Goal: Information Seeking & Learning: Check status

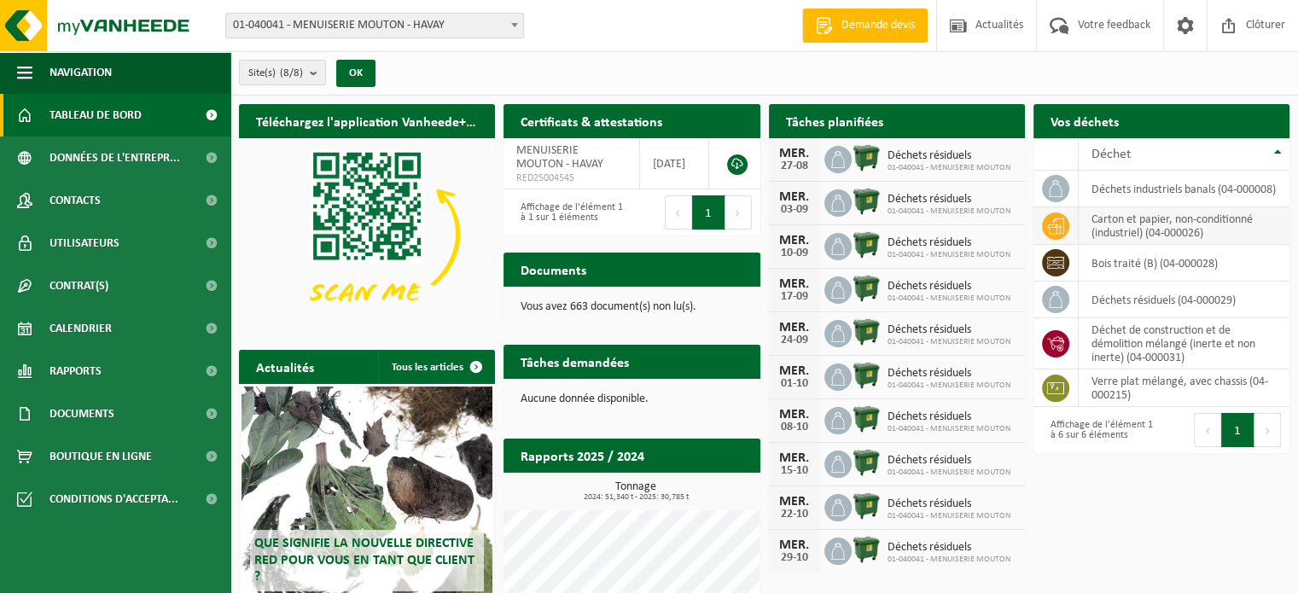
click at [1123, 230] on td "carton et papier, non-conditionné (industriel) (04-000026)" at bounding box center [1183, 226] width 211 height 38
click at [1158, 125] on div "Vos déchets Demander un transport" at bounding box center [1161, 121] width 256 height 34
click at [1184, 150] on div "Déchet" at bounding box center [1179, 155] width 177 height 14
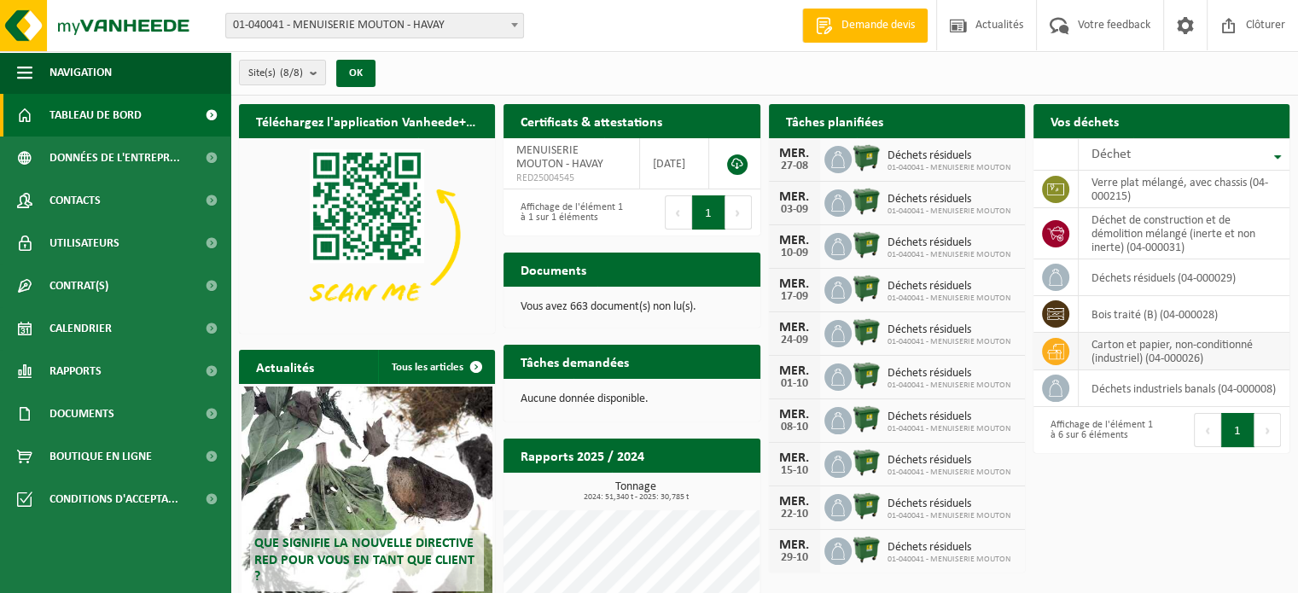
click at [1108, 360] on td "carton et papier, non-conditionné (industriel) (04-000026)" at bounding box center [1183, 352] width 211 height 38
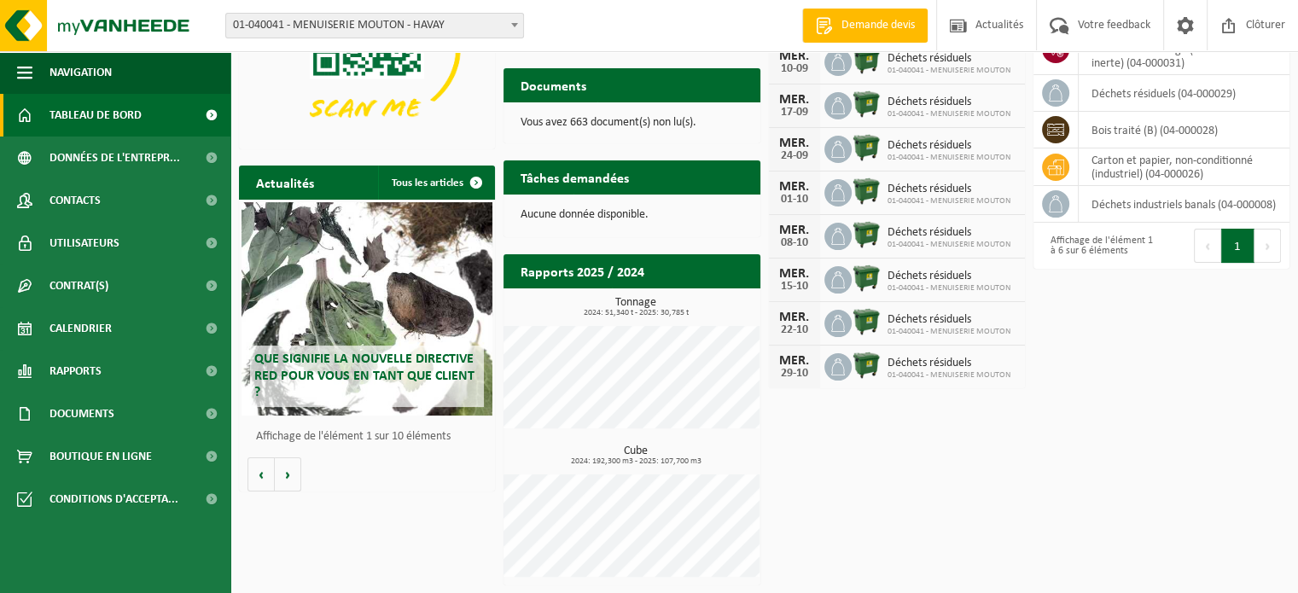
click at [896, 224] on div "Déchets résiduels 01-040041 - MENUISERIE MOUTON" at bounding box center [944, 237] width 131 height 26
click at [902, 161] on div "MER. 24-09 Déchets résiduels 01-040041 - MENUISERIE MOUTON" at bounding box center [897, 150] width 256 height 44
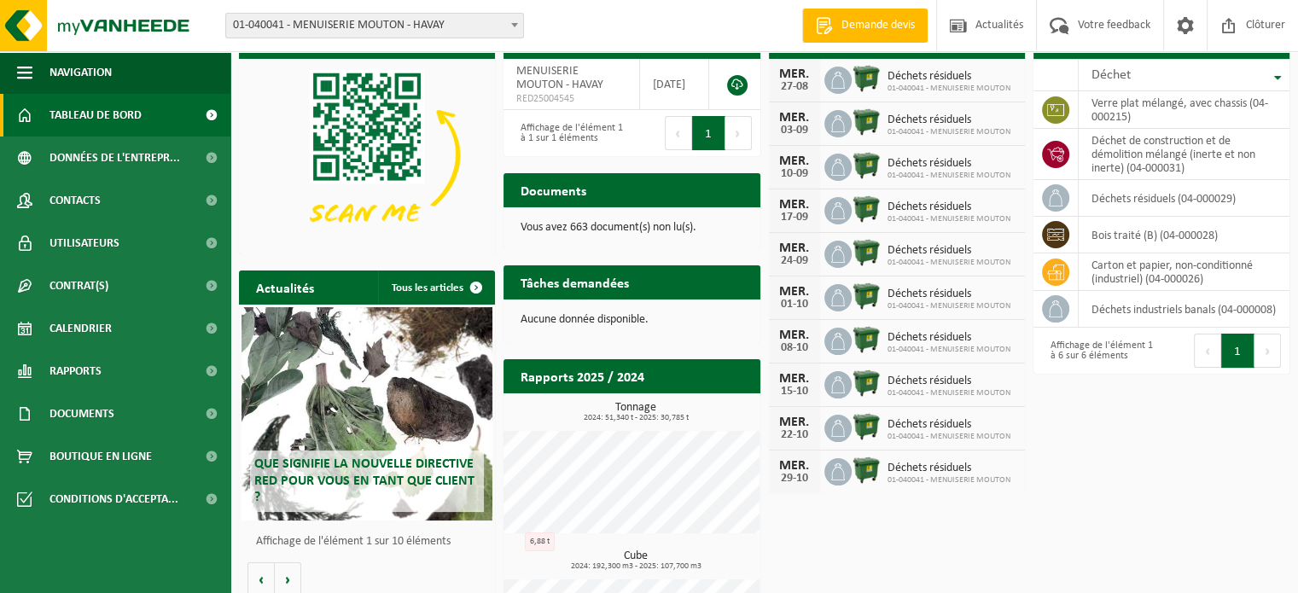
scroll to position [0, 0]
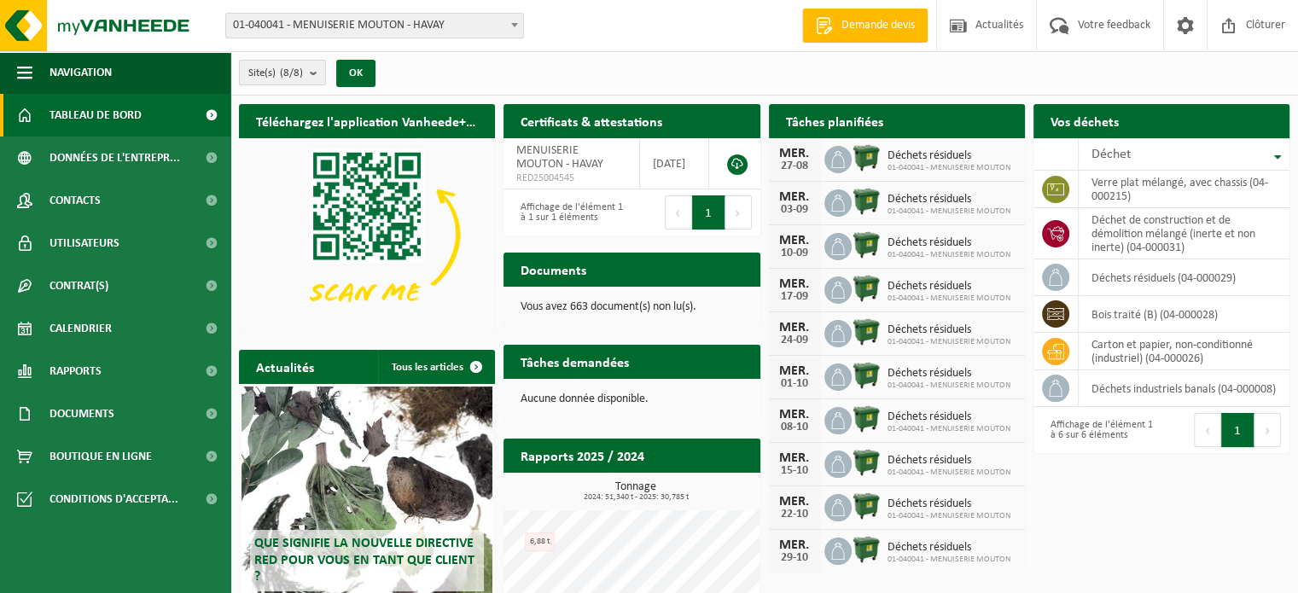
click at [316, 74] on b "submit" at bounding box center [317, 73] width 15 height 24
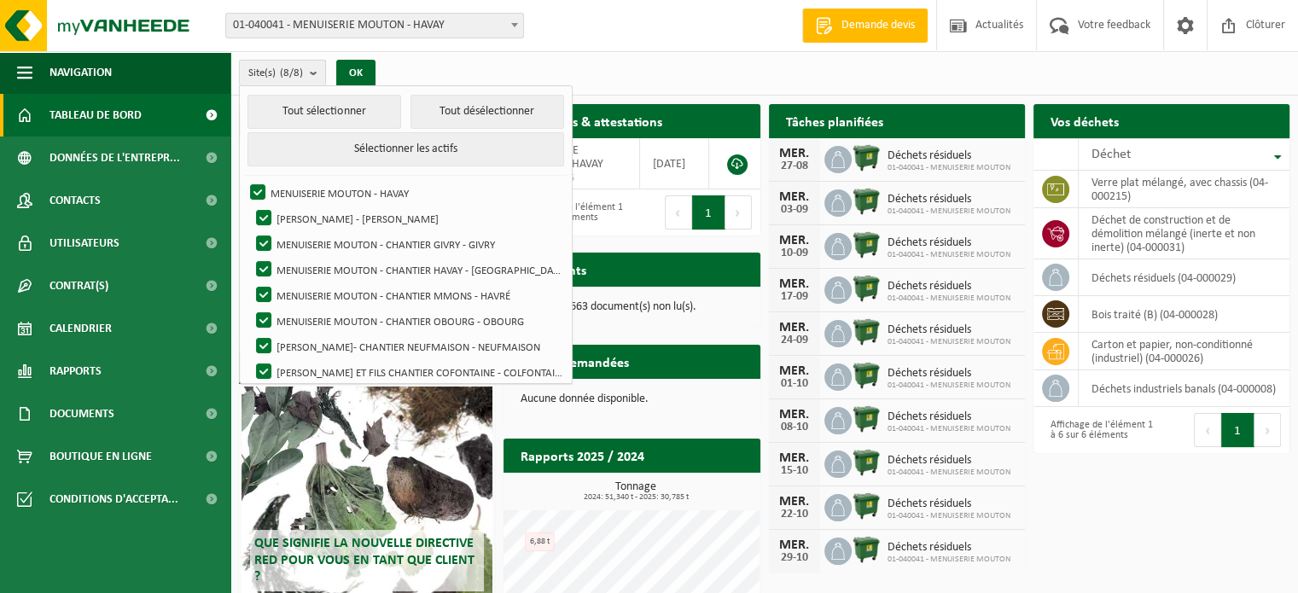
click at [311, 71] on button "Site(s) (8/8)" at bounding box center [282, 73] width 87 height 26
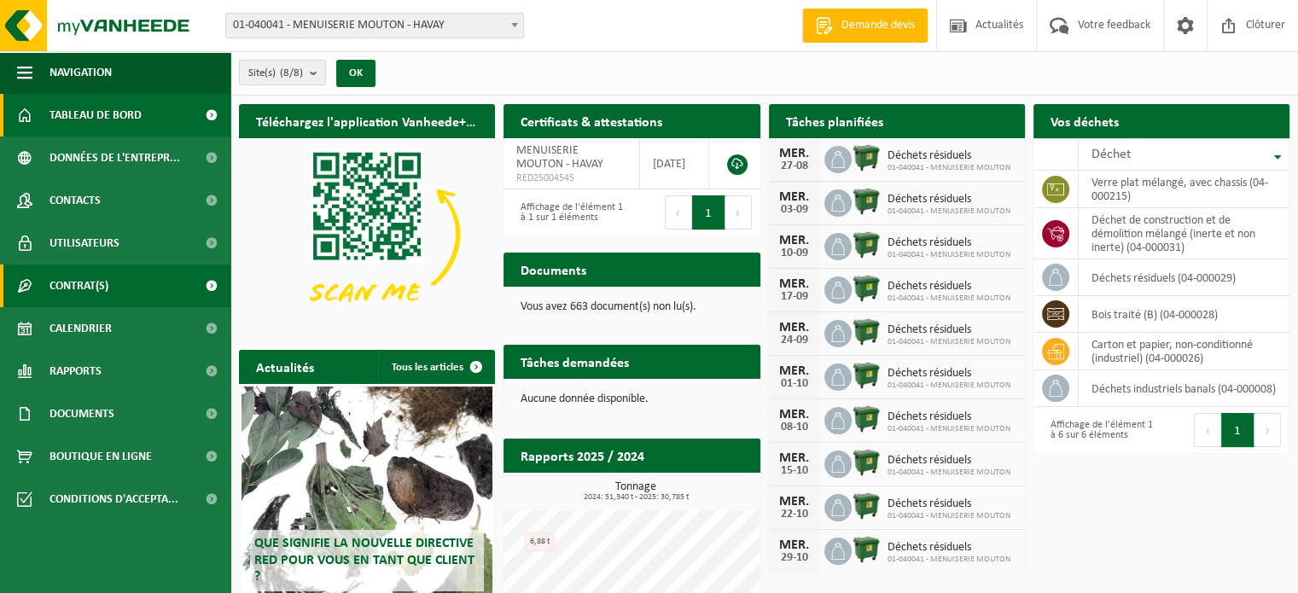
click at [102, 279] on span "Contrat(s)" at bounding box center [78, 285] width 59 height 43
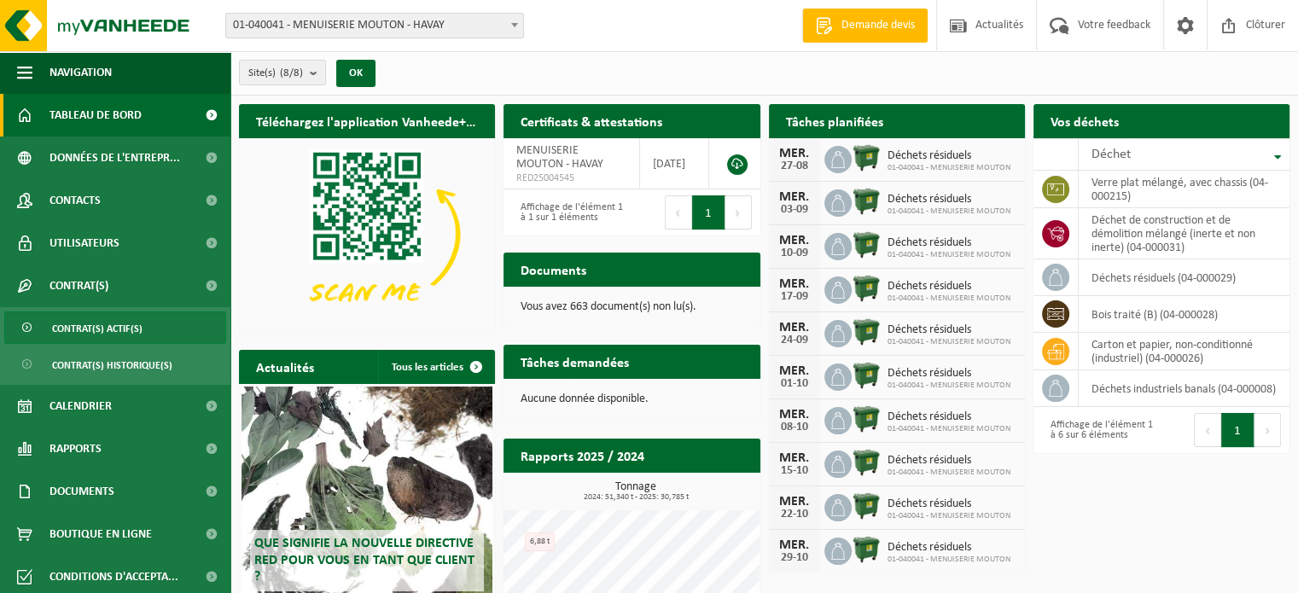
click at [86, 328] on span "Contrat(s) actif(s)" at bounding box center [97, 328] width 90 height 32
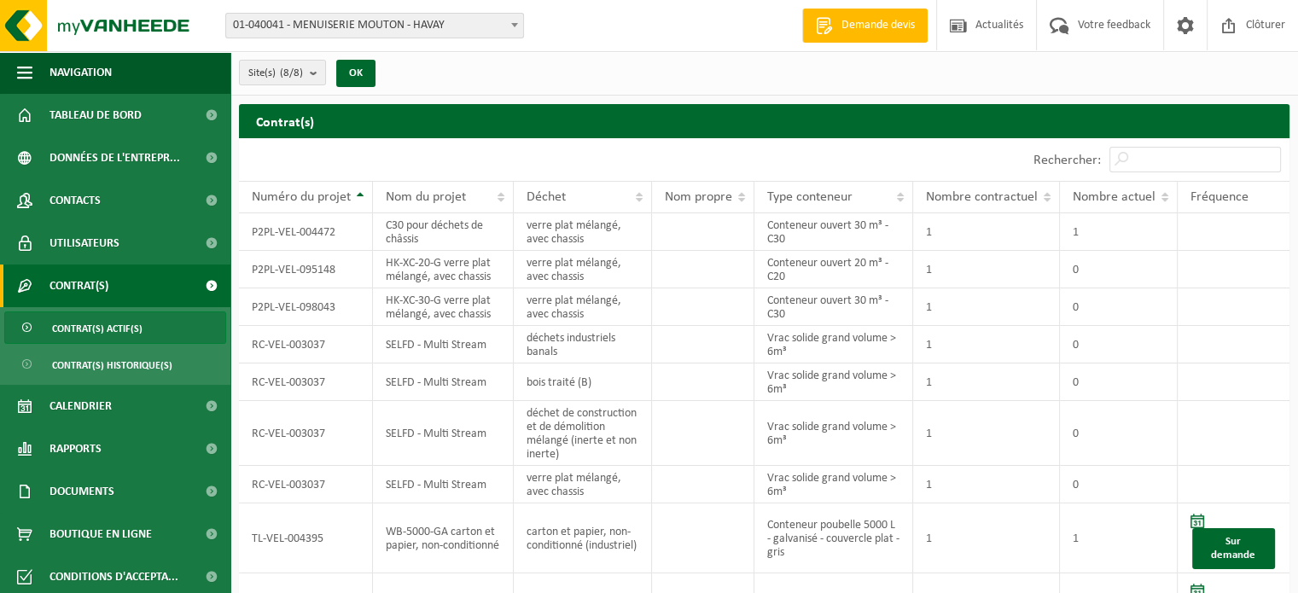
click at [85, 282] on span "Contrat(s)" at bounding box center [78, 285] width 59 height 43
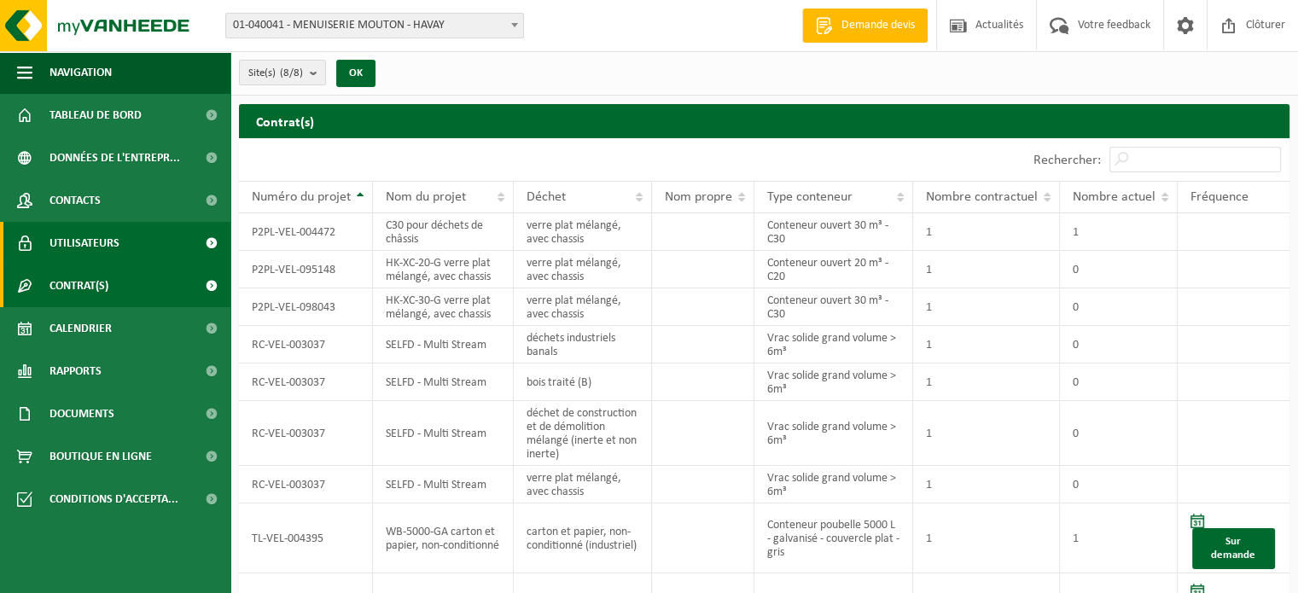
click at [83, 242] on span "Utilisateurs" at bounding box center [84, 243] width 70 height 43
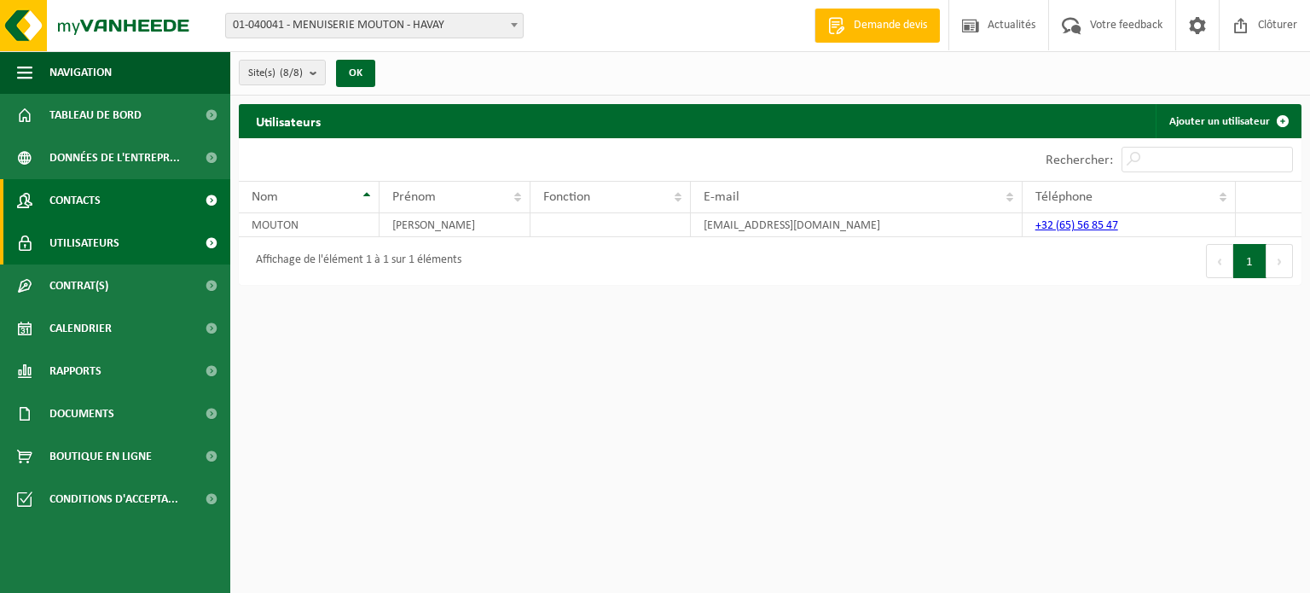
click at [98, 200] on span "Contacts" at bounding box center [74, 200] width 51 height 43
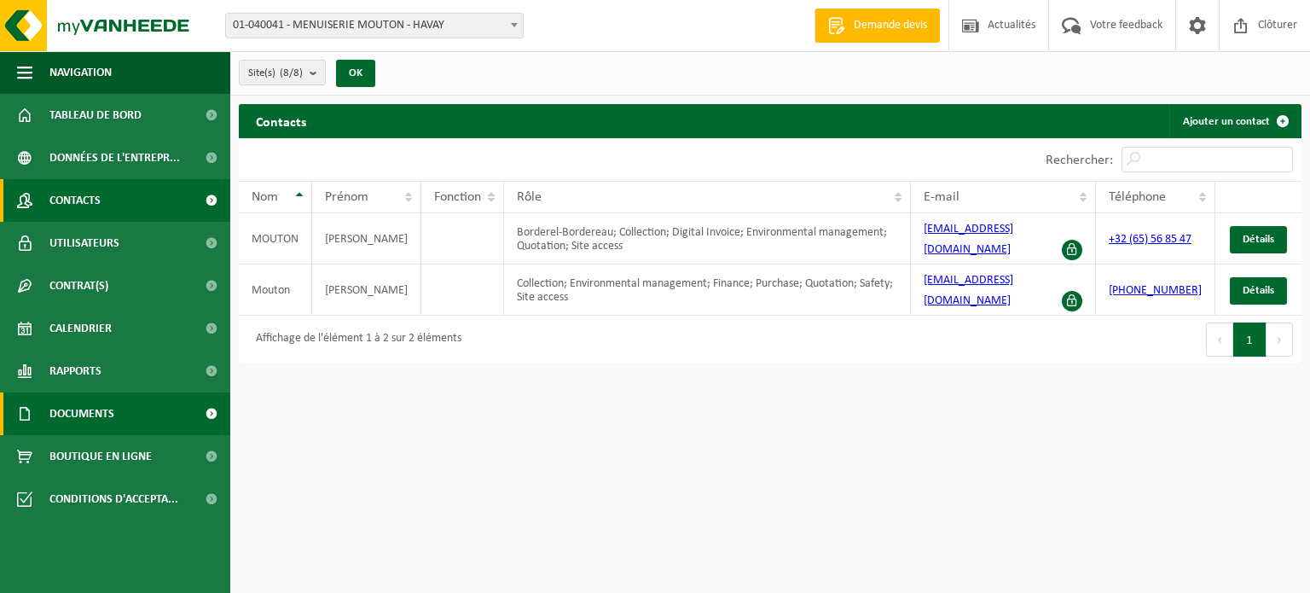
click at [89, 418] on span "Documents" at bounding box center [81, 413] width 65 height 43
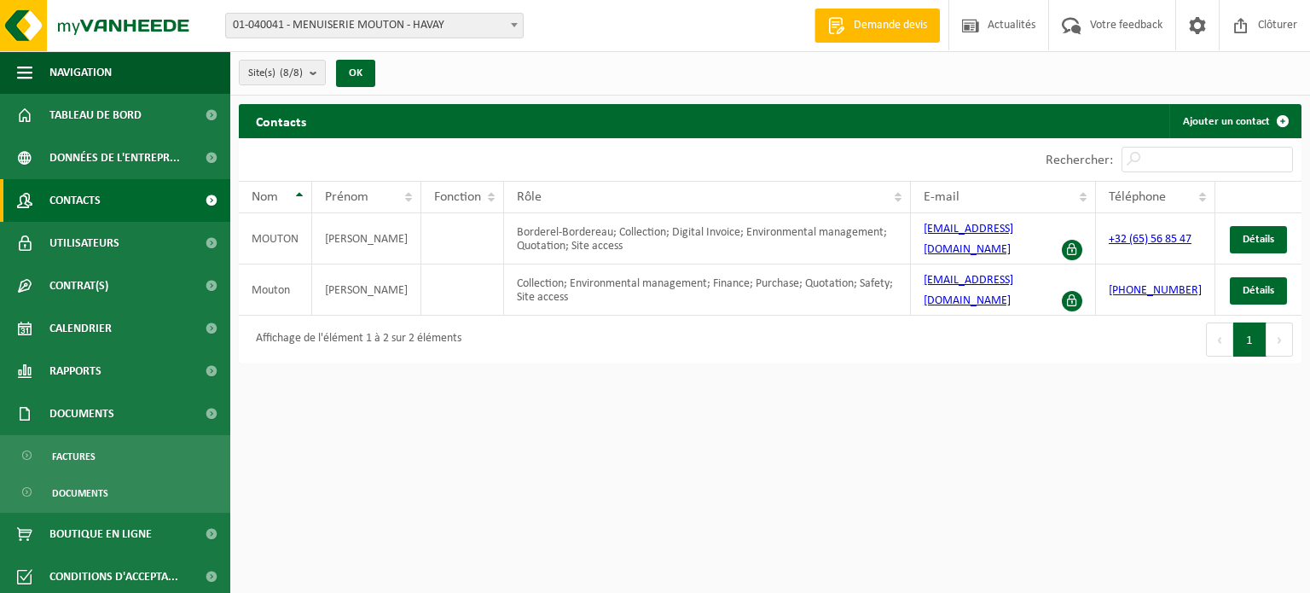
scroll to position [4, 0]
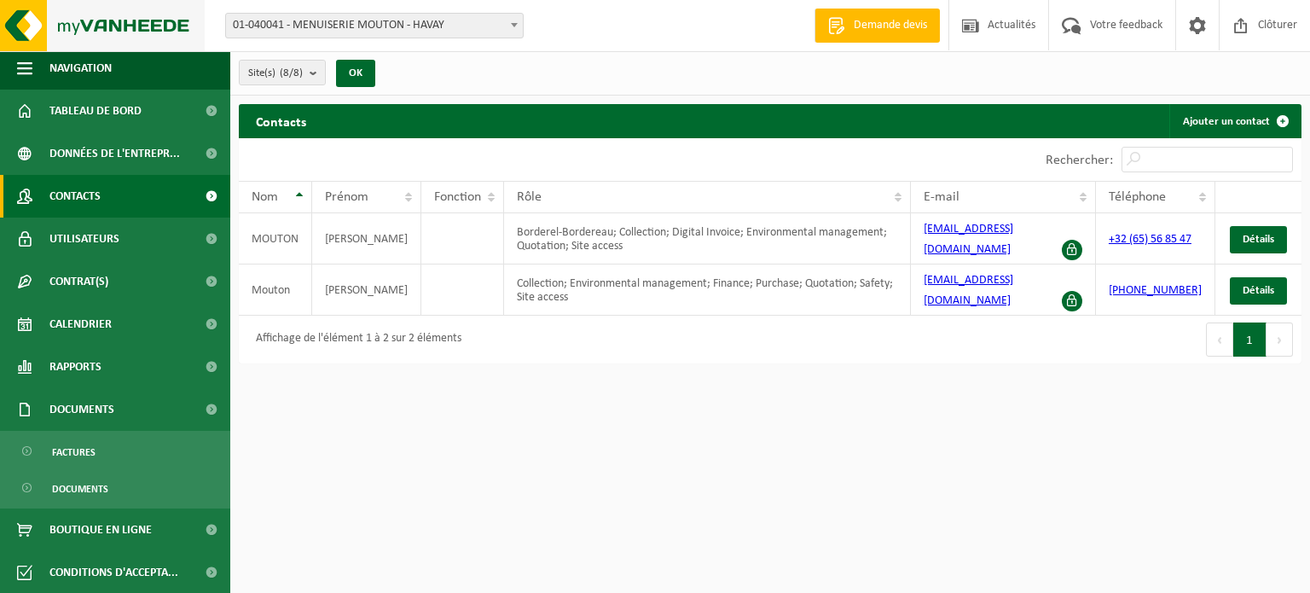
click at [38, 20] on img at bounding box center [102, 25] width 205 height 51
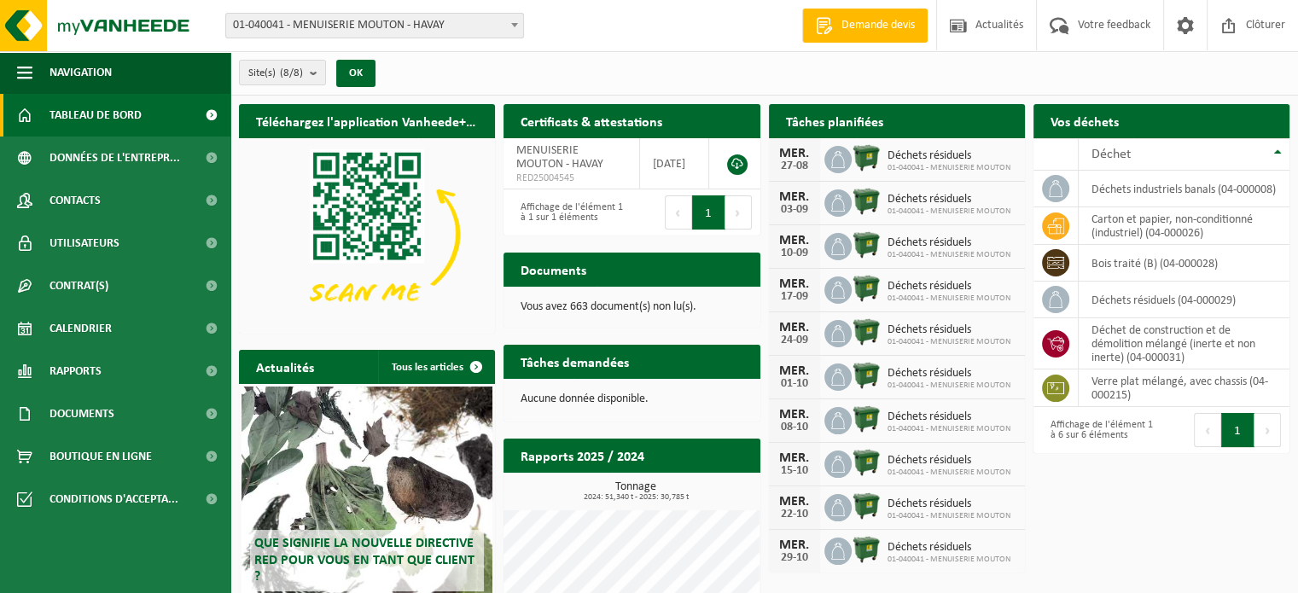
click at [823, 136] on div "Tâches planifiées Consulter votre calendrier MER. 27-08 Déchets résiduels 01-04…" at bounding box center [896, 338] width 264 height 485
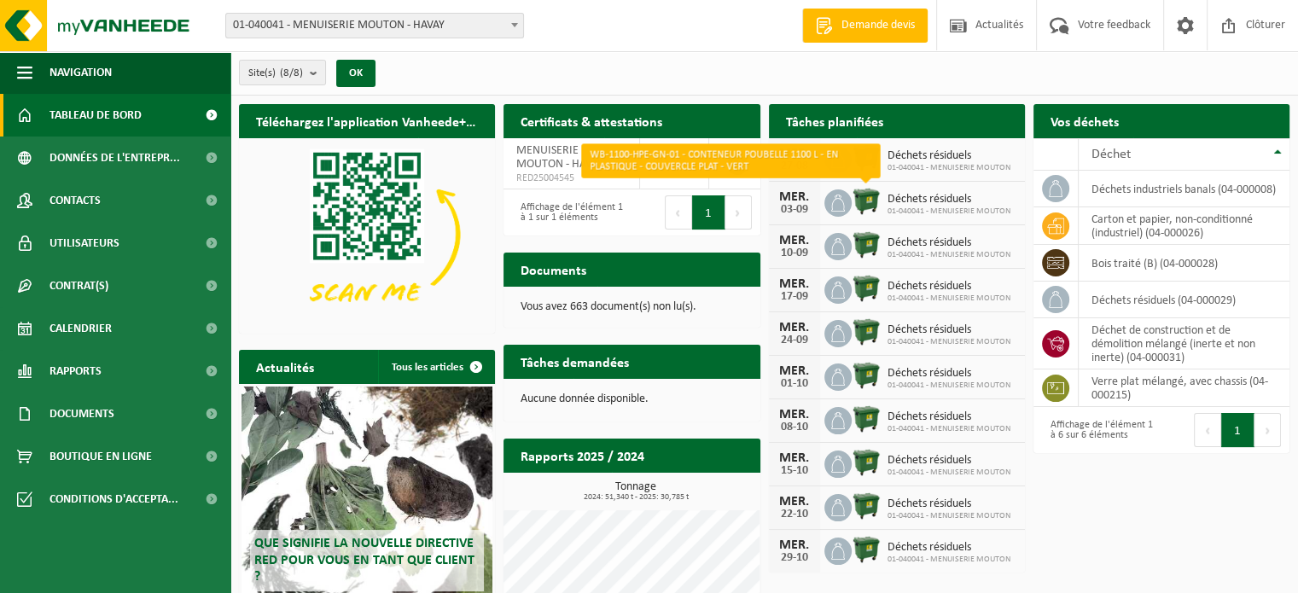
click at [856, 189] on img at bounding box center [865, 201] width 29 height 29
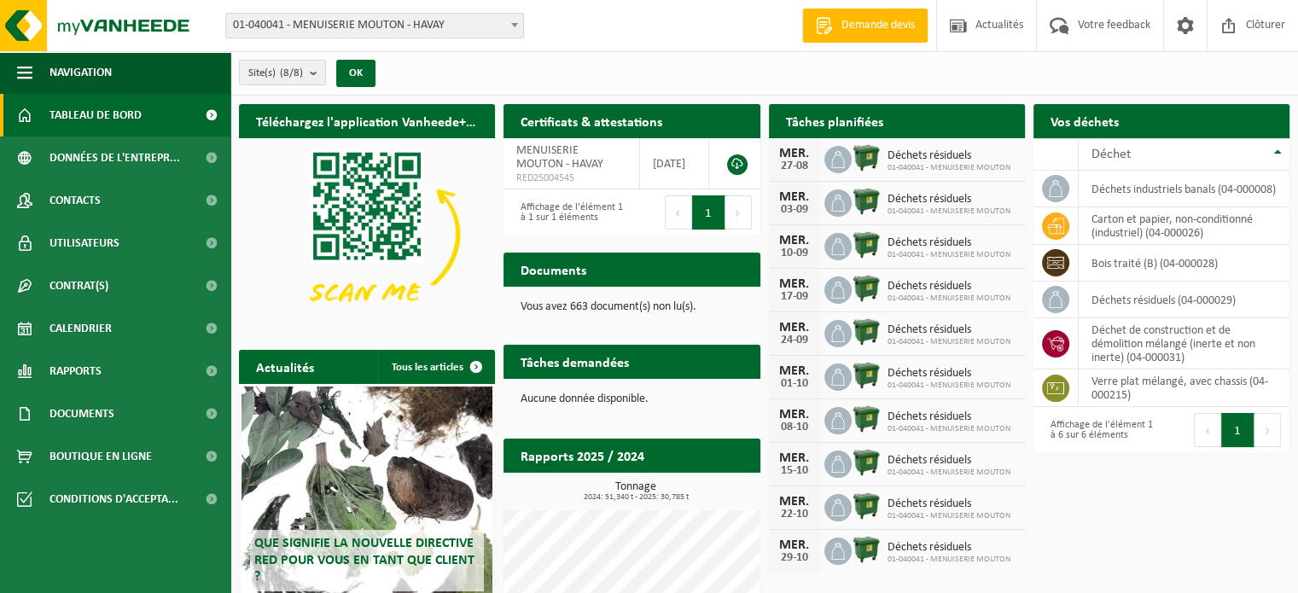
click at [867, 266] on div "MER. 10-09 Déchets résiduels 01-040041 - MENUISERIE MOUTON" at bounding box center [897, 247] width 256 height 44
click at [1065, 215] on td at bounding box center [1055, 226] width 45 height 38
drag, startPoint x: 1065, startPoint y: 216, endPoint x: 1158, endPoint y: 221, distance: 92.3
drag, startPoint x: 1158, startPoint y: 221, endPoint x: 1238, endPoint y: 431, distance: 224.7
click at [1232, 407] on div "Premier Précédent 1 Suivant Dernier" at bounding box center [1225, 430] width 128 height 46
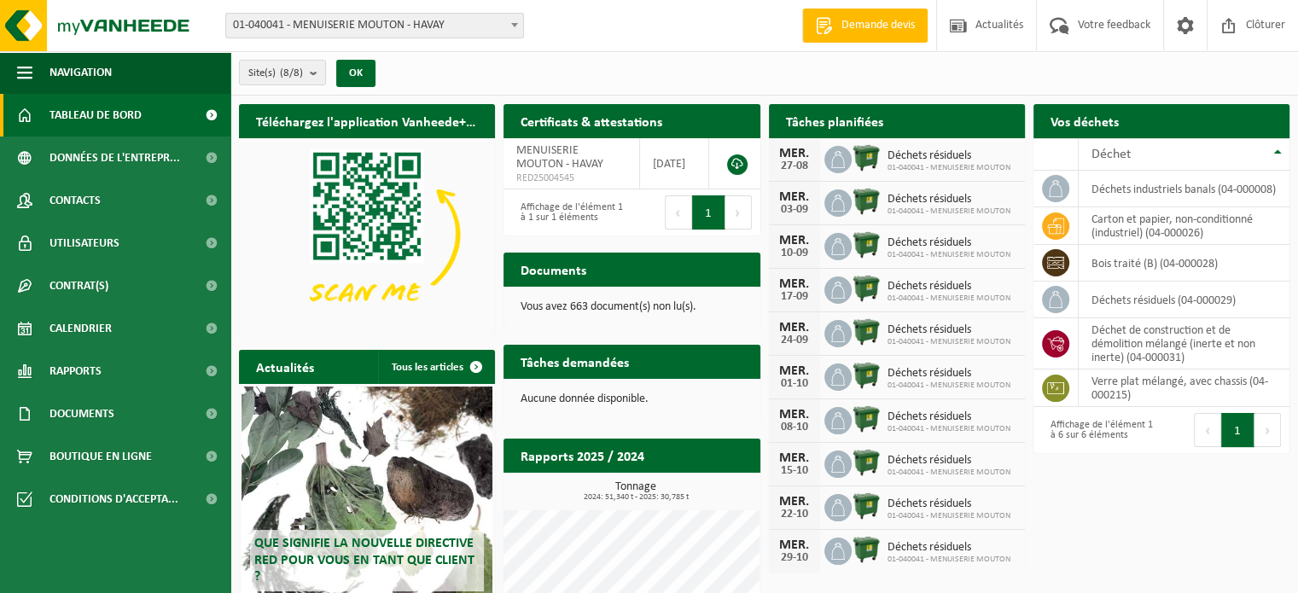
click at [1238, 431] on button "1" at bounding box center [1237, 430] width 33 height 34
click at [1266, 427] on button "Suivant" at bounding box center [1267, 430] width 26 height 34
click at [1257, 432] on button "Suivant" at bounding box center [1267, 430] width 26 height 34
click at [1244, 413] on nav "Premier Précédent 1 Suivant Dernier" at bounding box center [1236, 413] width 87 height 0
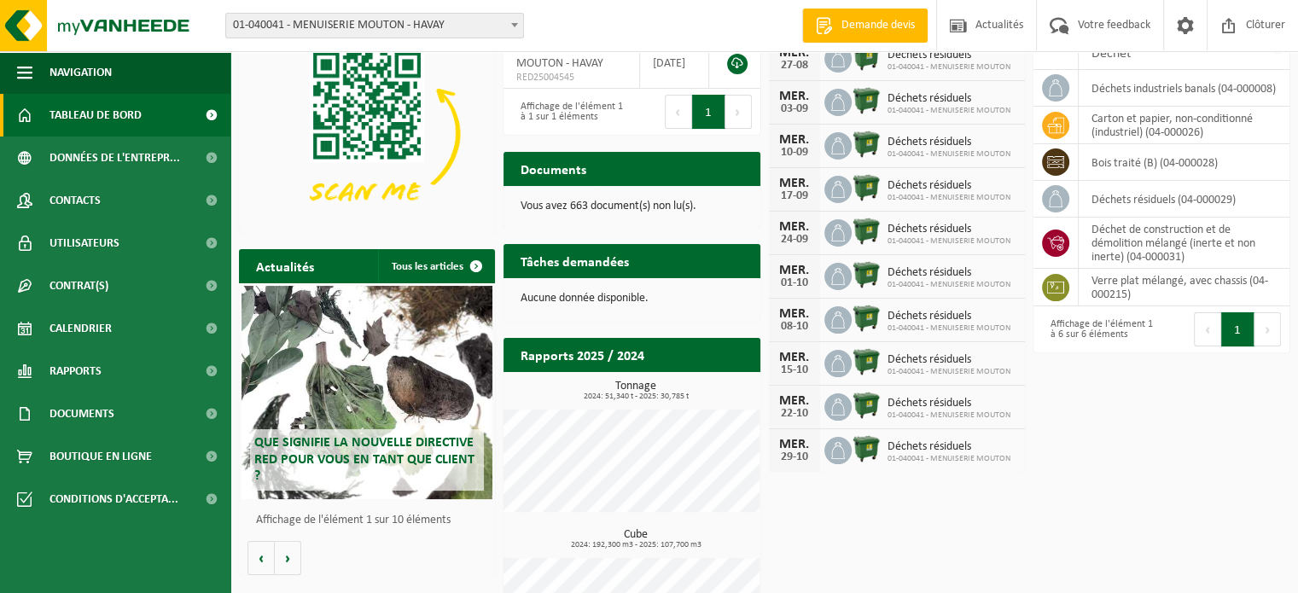
scroll to position [184, 0]
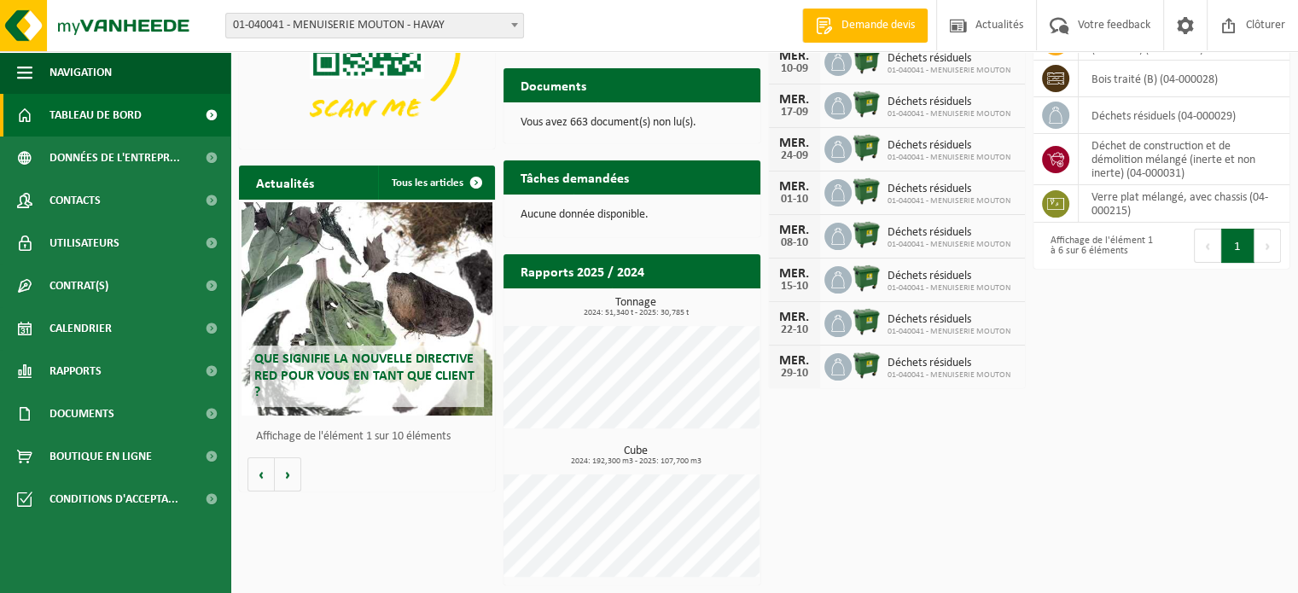
click at [932, 372] on span "01-040041 - MENUISERIE MOUTON" at bounding box center [948, 375] width 123 height 10
drag, startPoint x: 925, startPoint y: 357, endPoint x: 925, endPoint y: 274, distance: 83.6
click at [925, 357] on span "Déchets résiduels" at bounding box center [948, 364] width 123 height 14
click at [925, 270] on span "Déchets résiduels" at bounding box center [948, 277] width 123 height 14
click at [924, 260] on div "MER. 15-10 Déchets résiduels 01-040041 - MENUISERIE MOUTON" at bounding box center [897, 280] width 256 height 44
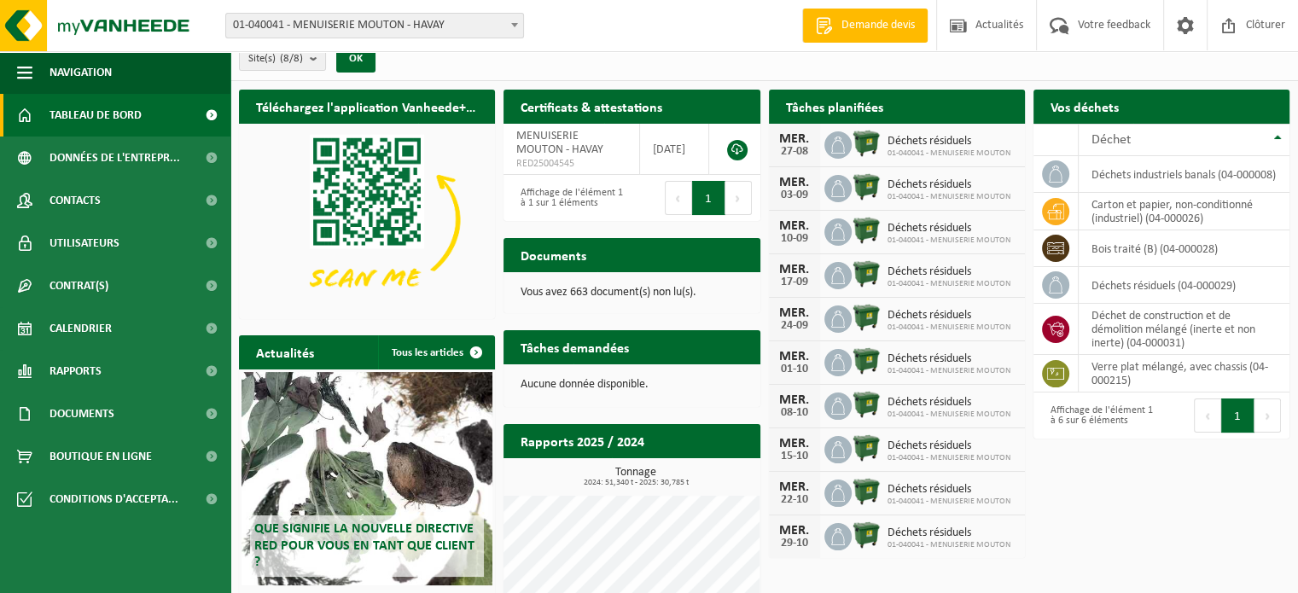
scroll to position [0, 0]
